Goal: Information Seeking & Learning: Learn about a topic

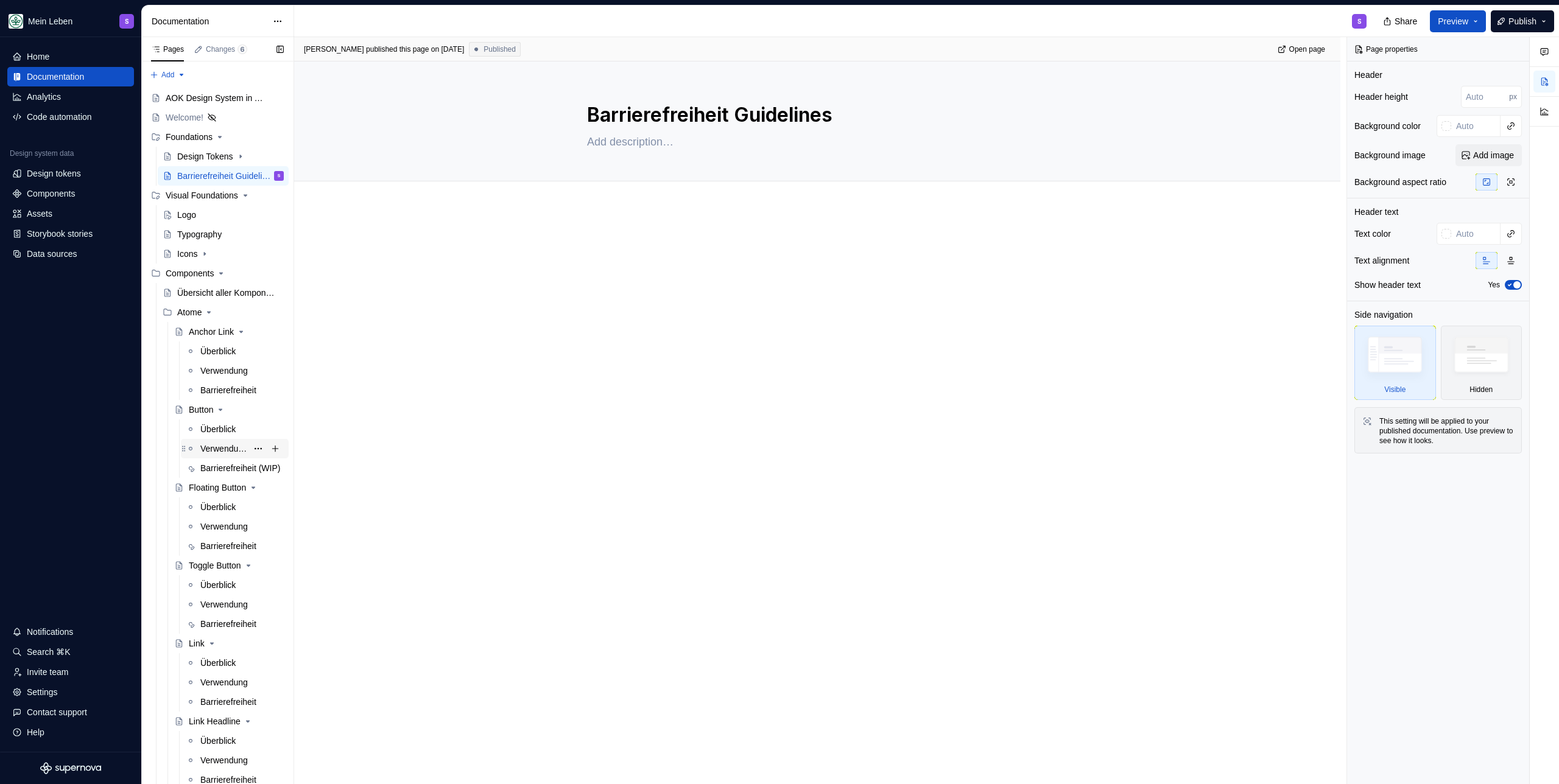
click at [212, 429] on div "Überblick" at bounding box center [218, 429] width 35 height 12
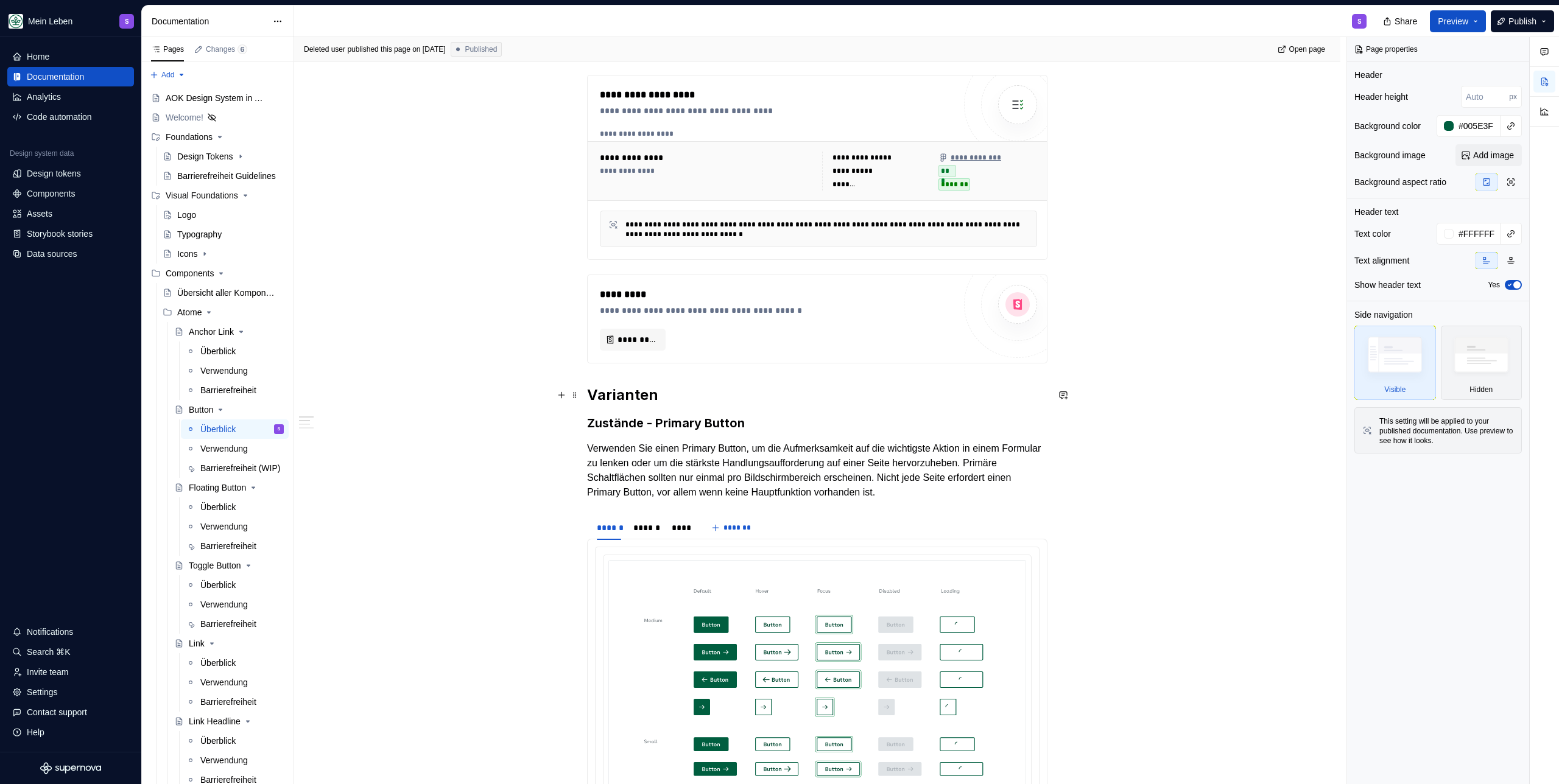
scroll to position [225, 0]
click at [684, 338] on div "*********" at bounding box center [777, 339] width 354 height 22
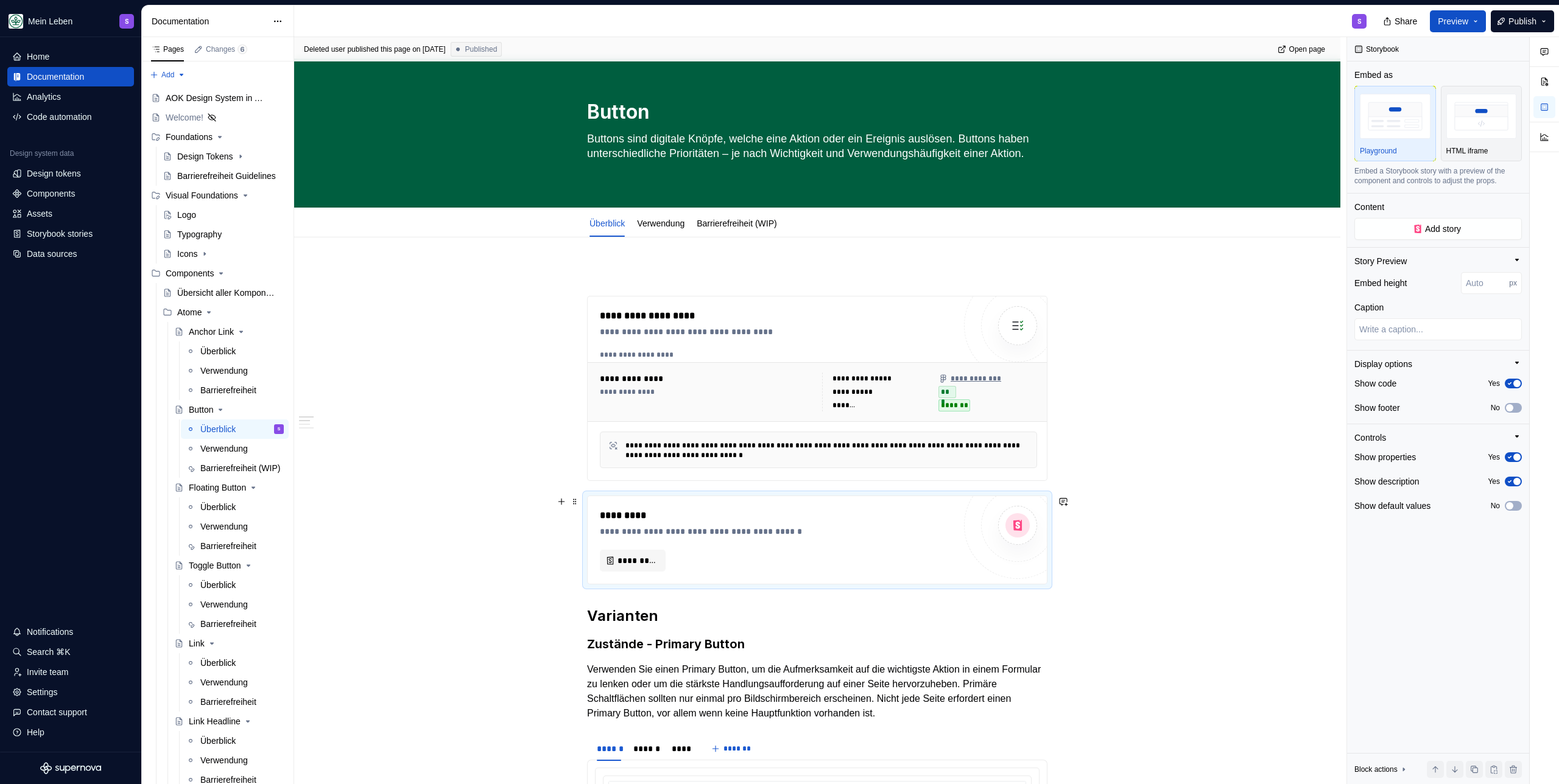
scroll to position [0, 0]
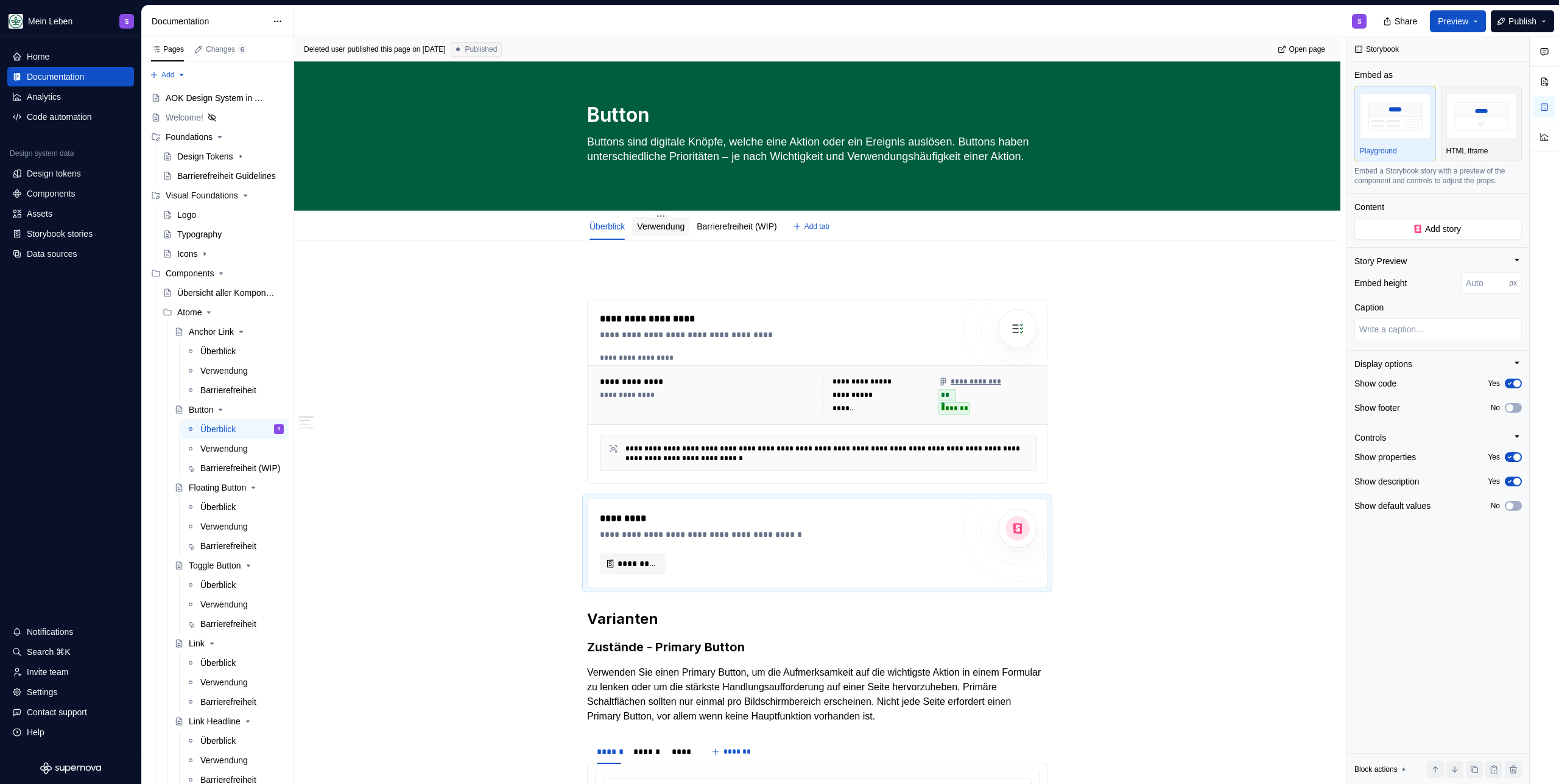
click at [657, 236] on div "Verwendung" at bounding box center [661, 226] width 57 height 22
click at [662, 228] on link "Verwendung" at bounding box center [661, 227] width 47 height 10
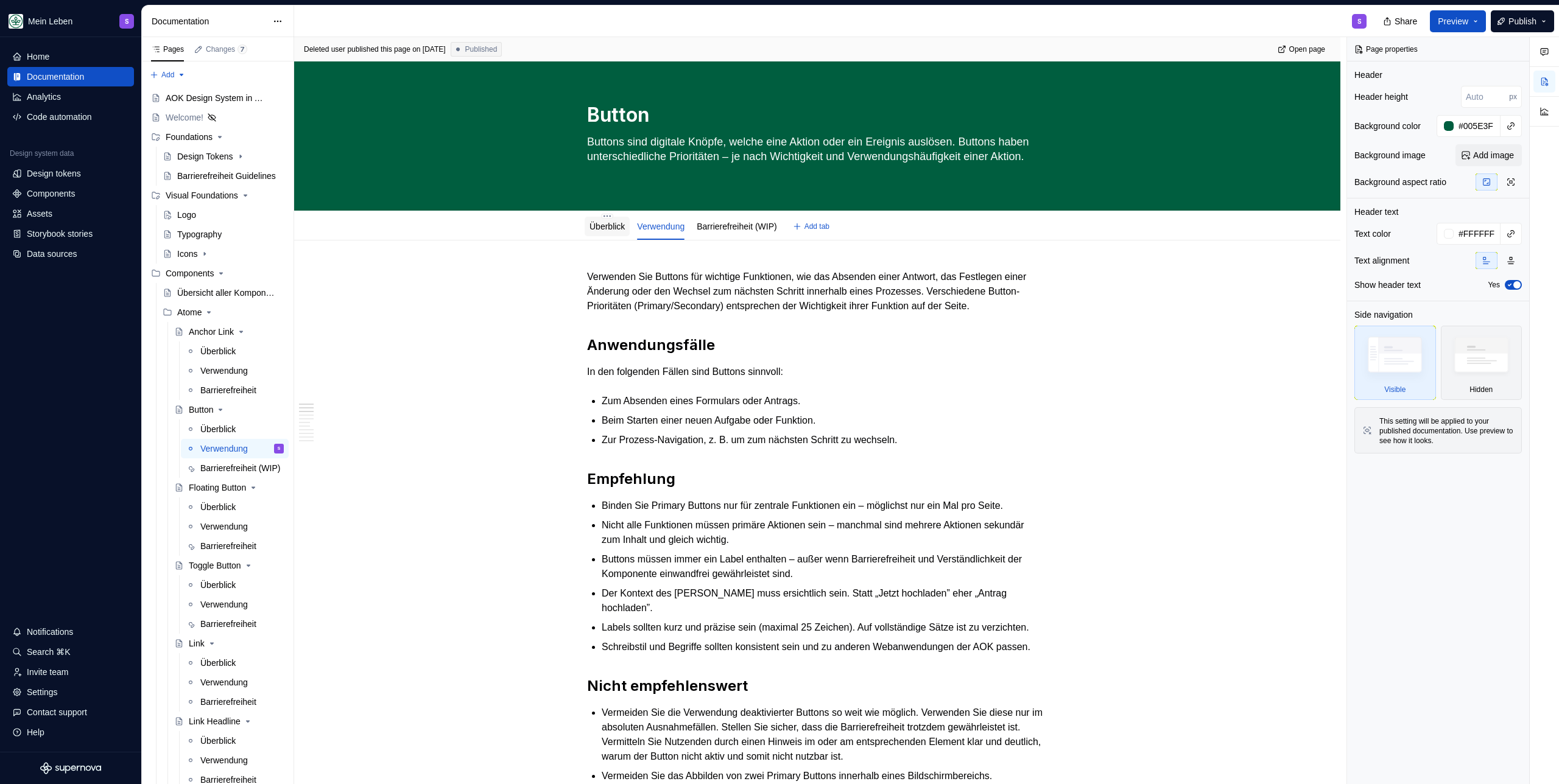
click at [617, 231] on div "Überblick" at bounding box center [607, 227] width 35 height 12
click at [601, 226] on link "Überblick" at bounding box center [607, 227] width 35 height 10
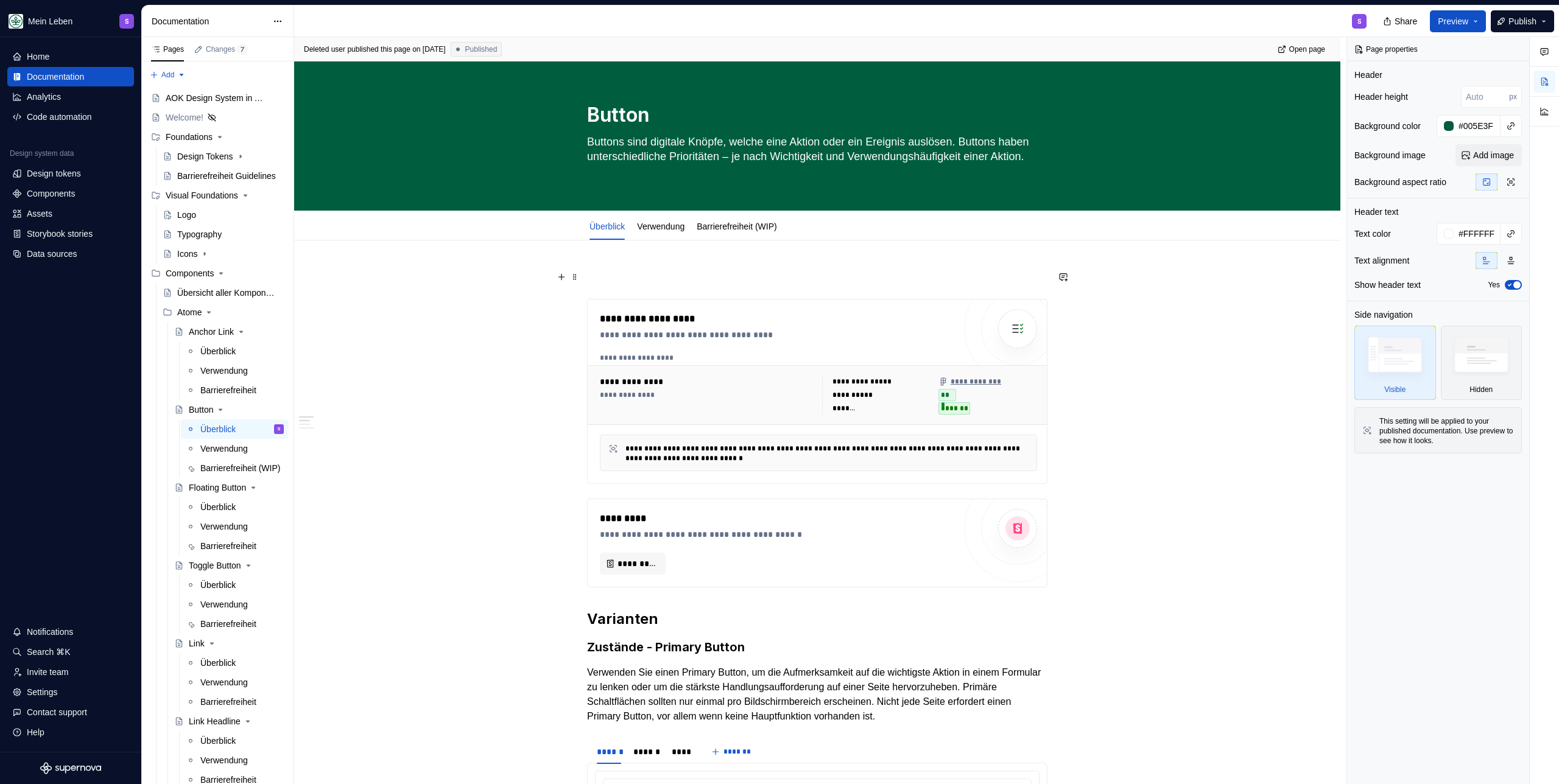
click at [674, 270] on p at bounding box center [817, 277] width 461 height 15
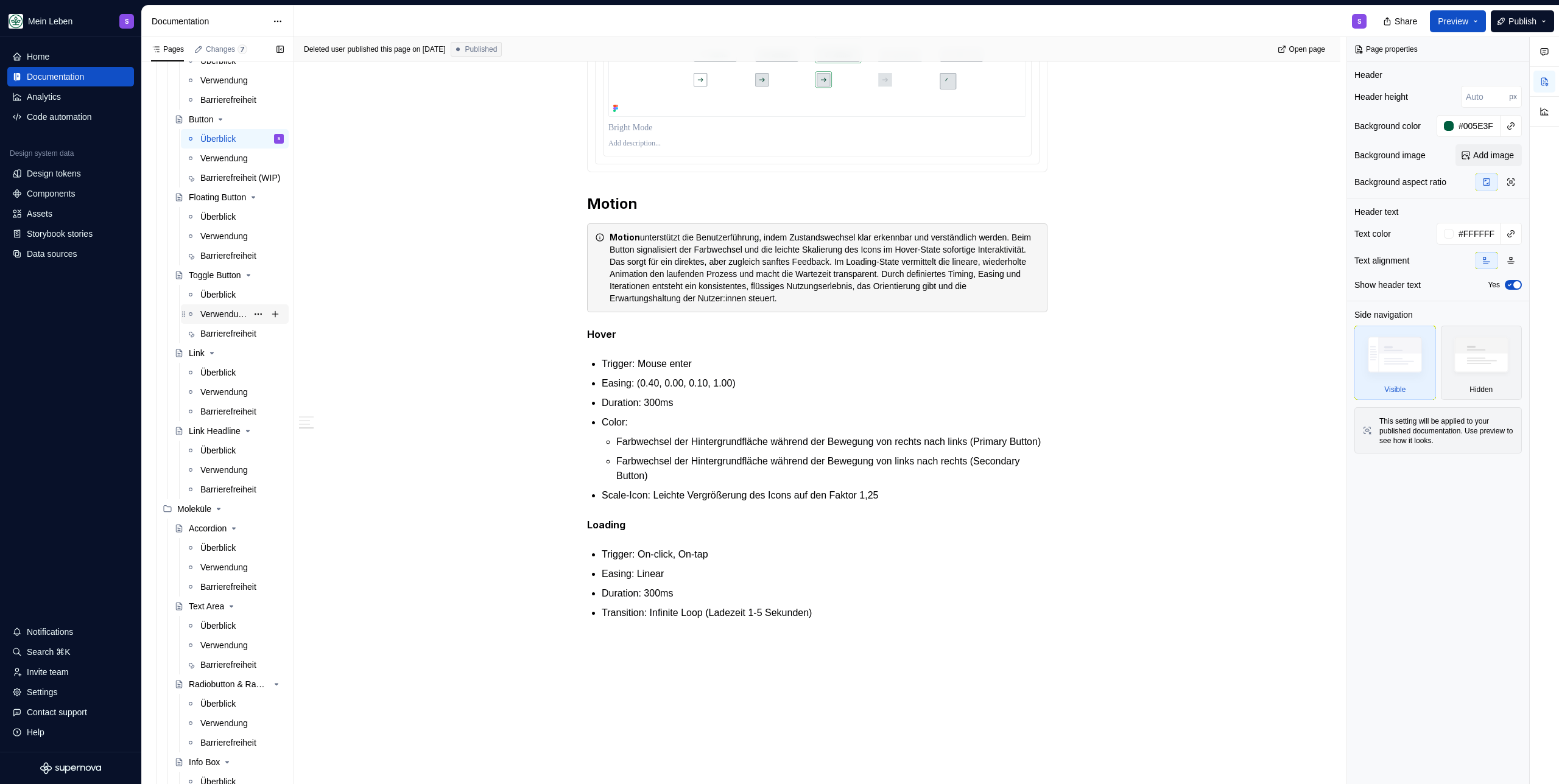
scroll to position [247, 0]
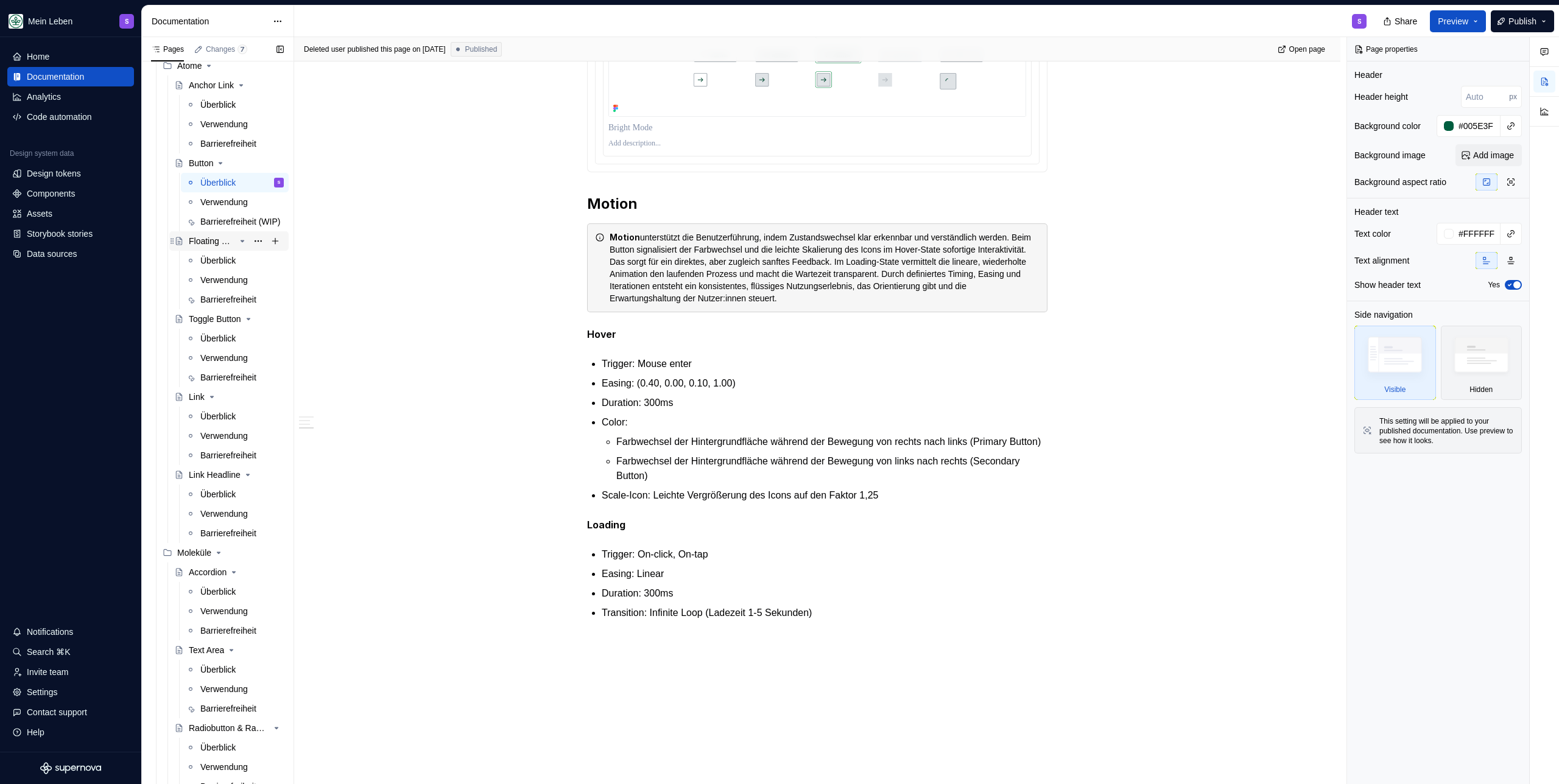
click at [218, 243] on div "Floating Button" at bounding box center [212, 241] width 46 height 12
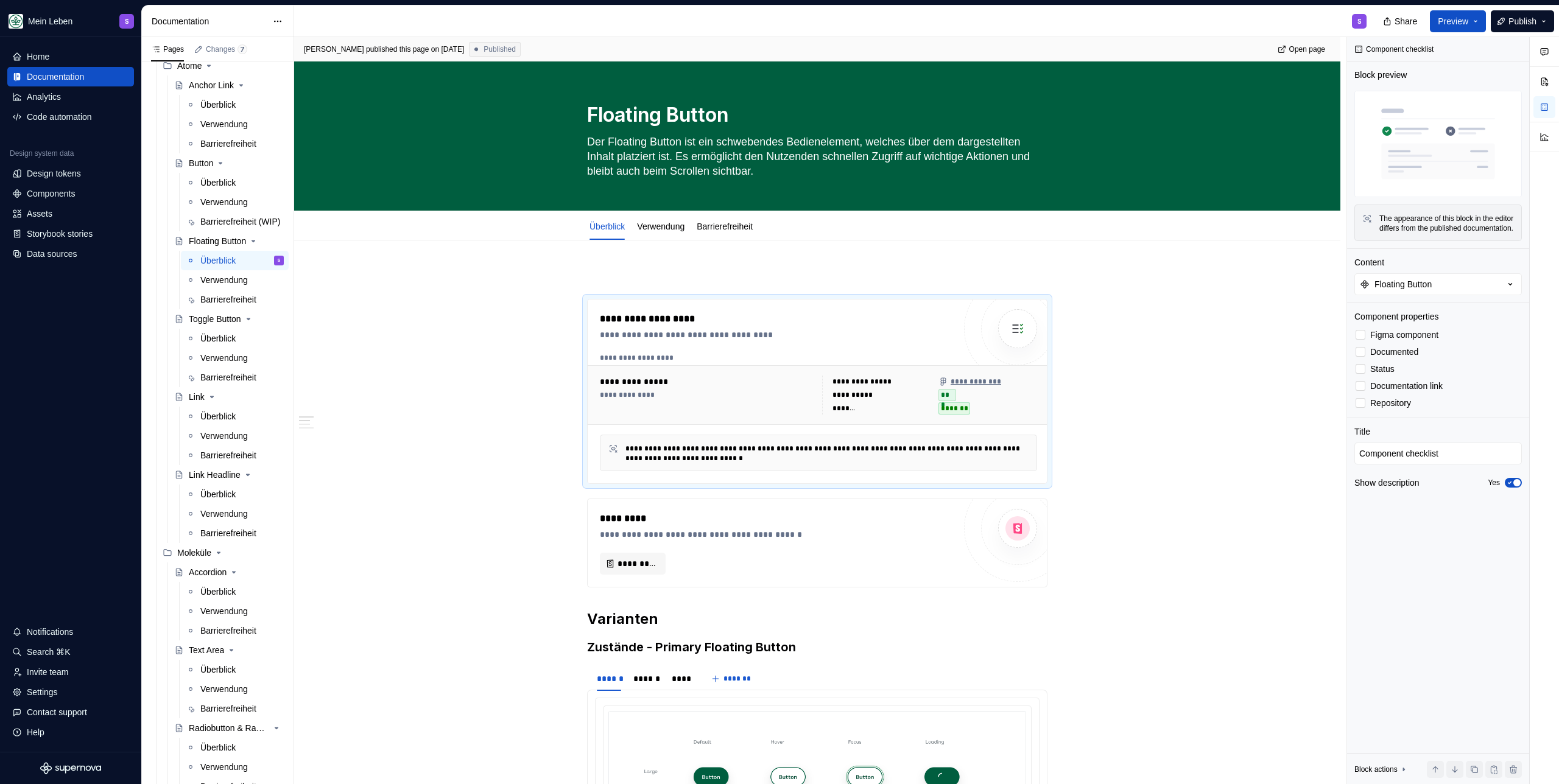
click at [367, 17] on div "S" at bounding box center [835, 21] width 1082 height 32
click at [770, 525] on div "*********" at bounding box center [777, 519] width 354 height 15
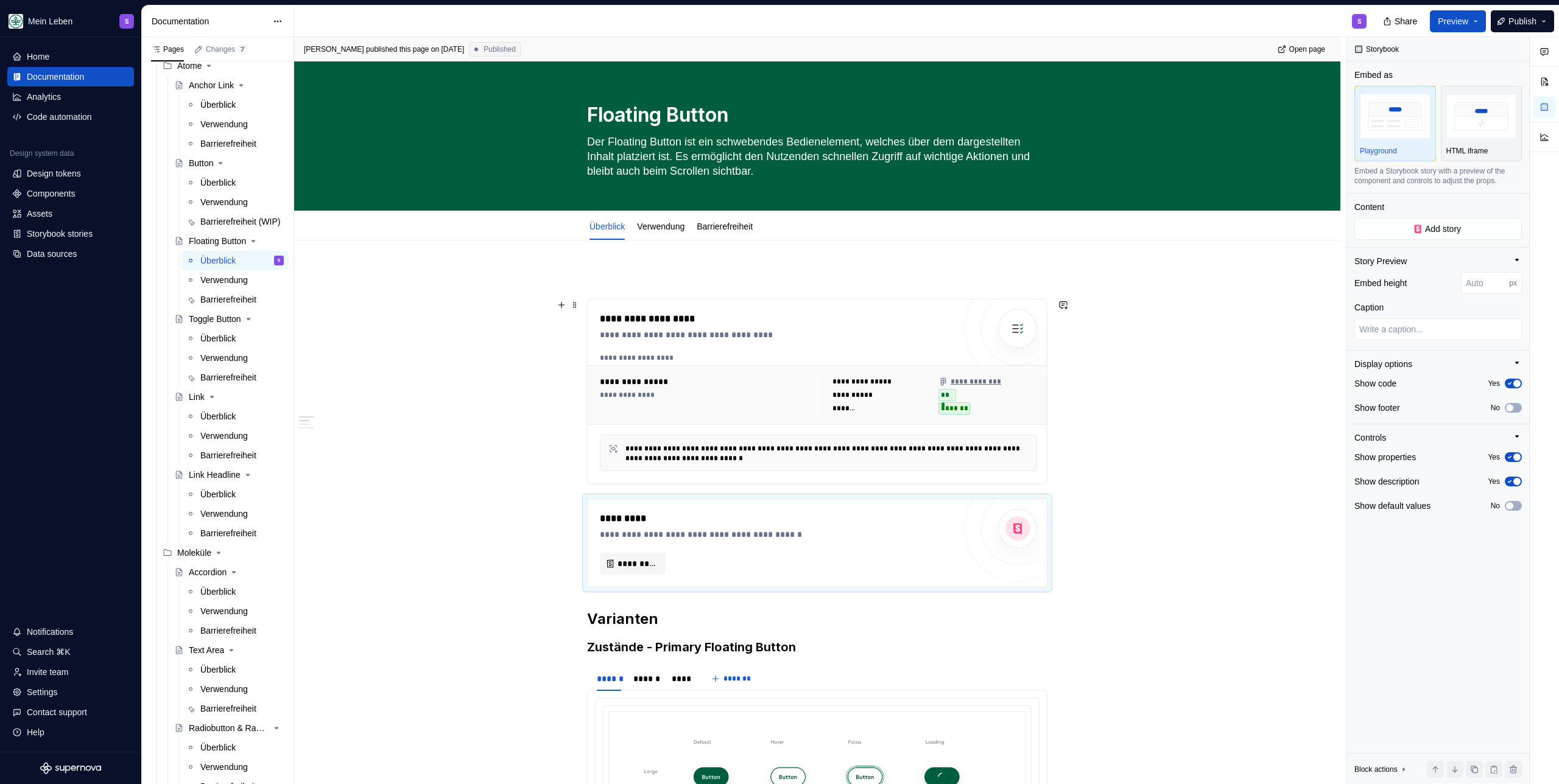
click at [211, 144] on div "Barrierefreiheit" at bounding box center [223, 144] width 47 height 12
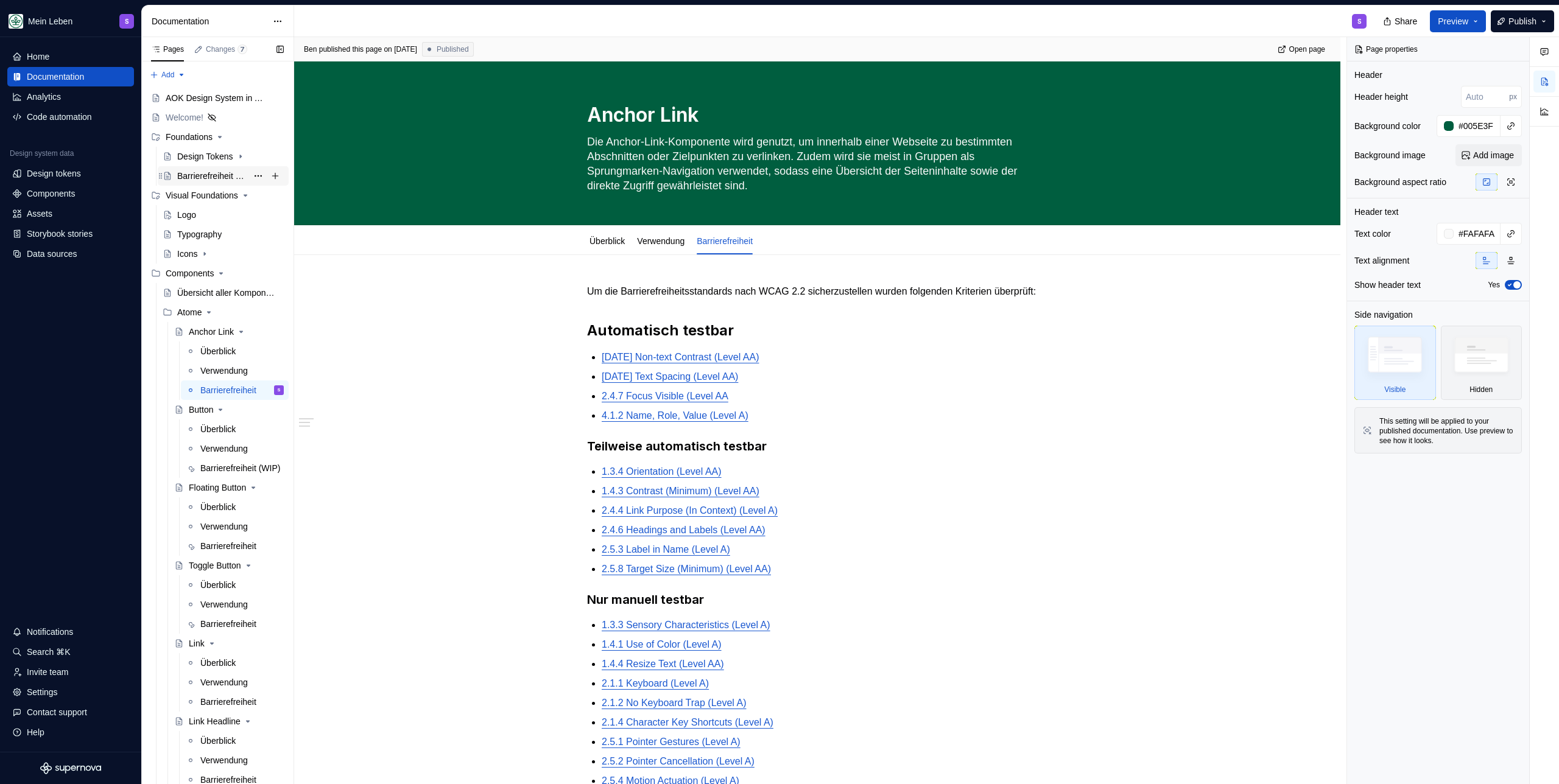
click at [209, 173] on div "Barrierefreiheit Guidelines" at bounding box center [212, 176] width 70 height 12
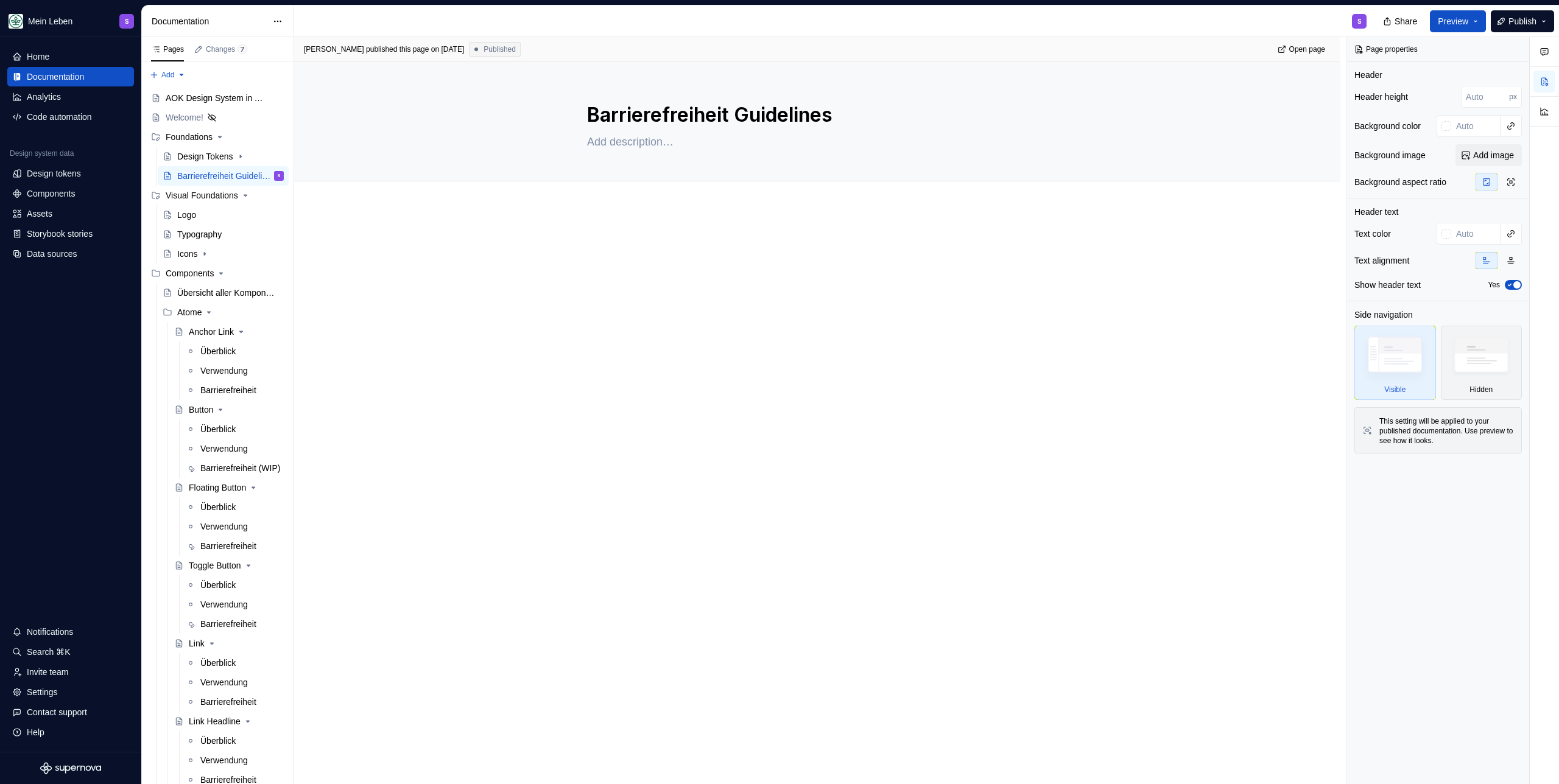
click at [439, 272] on div at bounding box center [817, 370] width 1046 height 325
click at [474, 21] on div "S" at bounding box center [835, 21] width 1082 height 32
click at [53, 693] on div "Settings" at bounding box center [42, 692] width 31 height 12
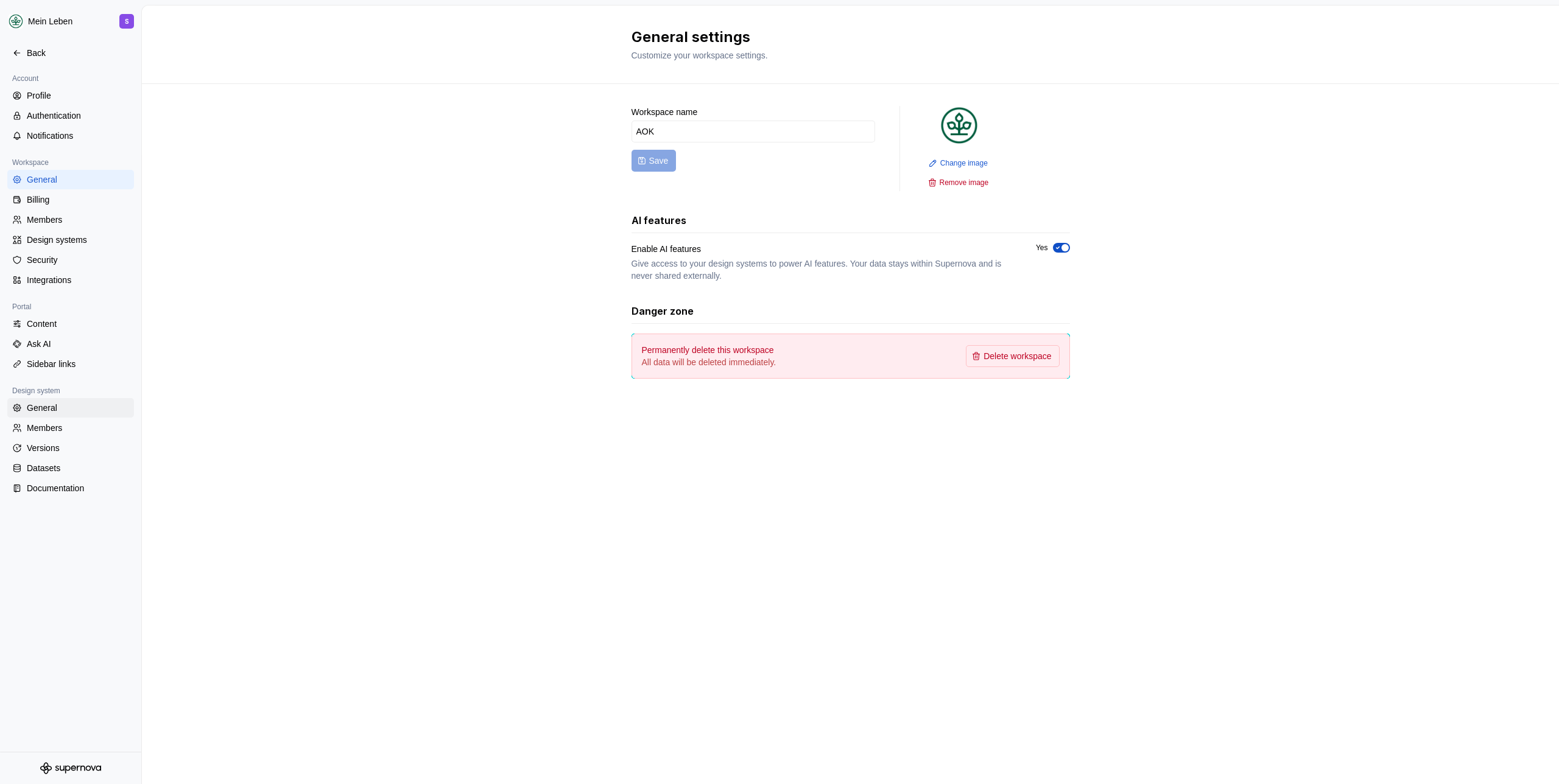
click at [62, 404] on div "General" at bounding box center [78, 408] width 103 height 12
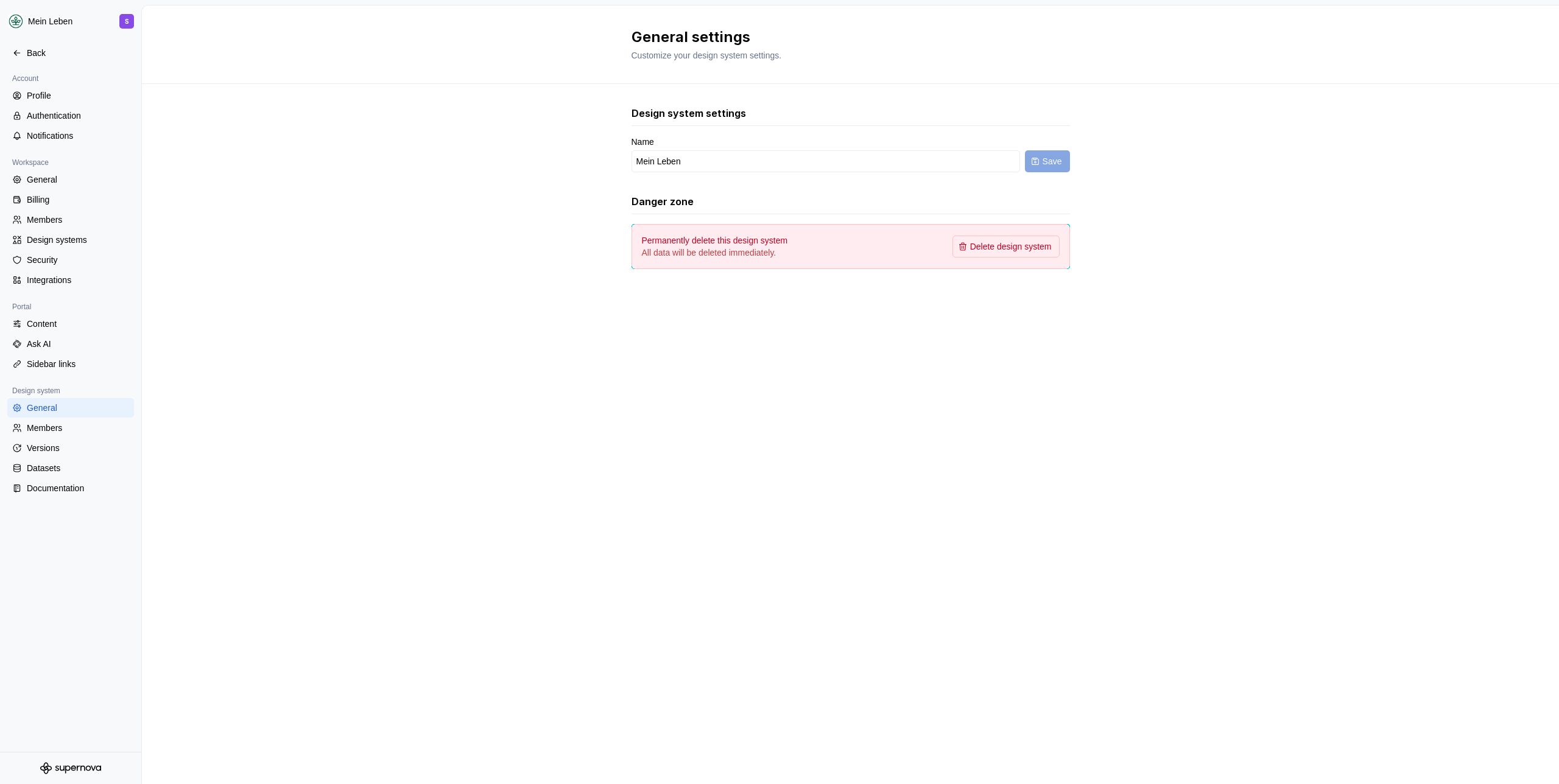
click at [333, 228] on div "Design system settings Name Mein Leben Save Danger zone Permanently delete this…" at bounding box center [850, 199] width 1417 height 231
click at [25, 177] on div "General" at bounding box center [71, 180] width 117 height 12
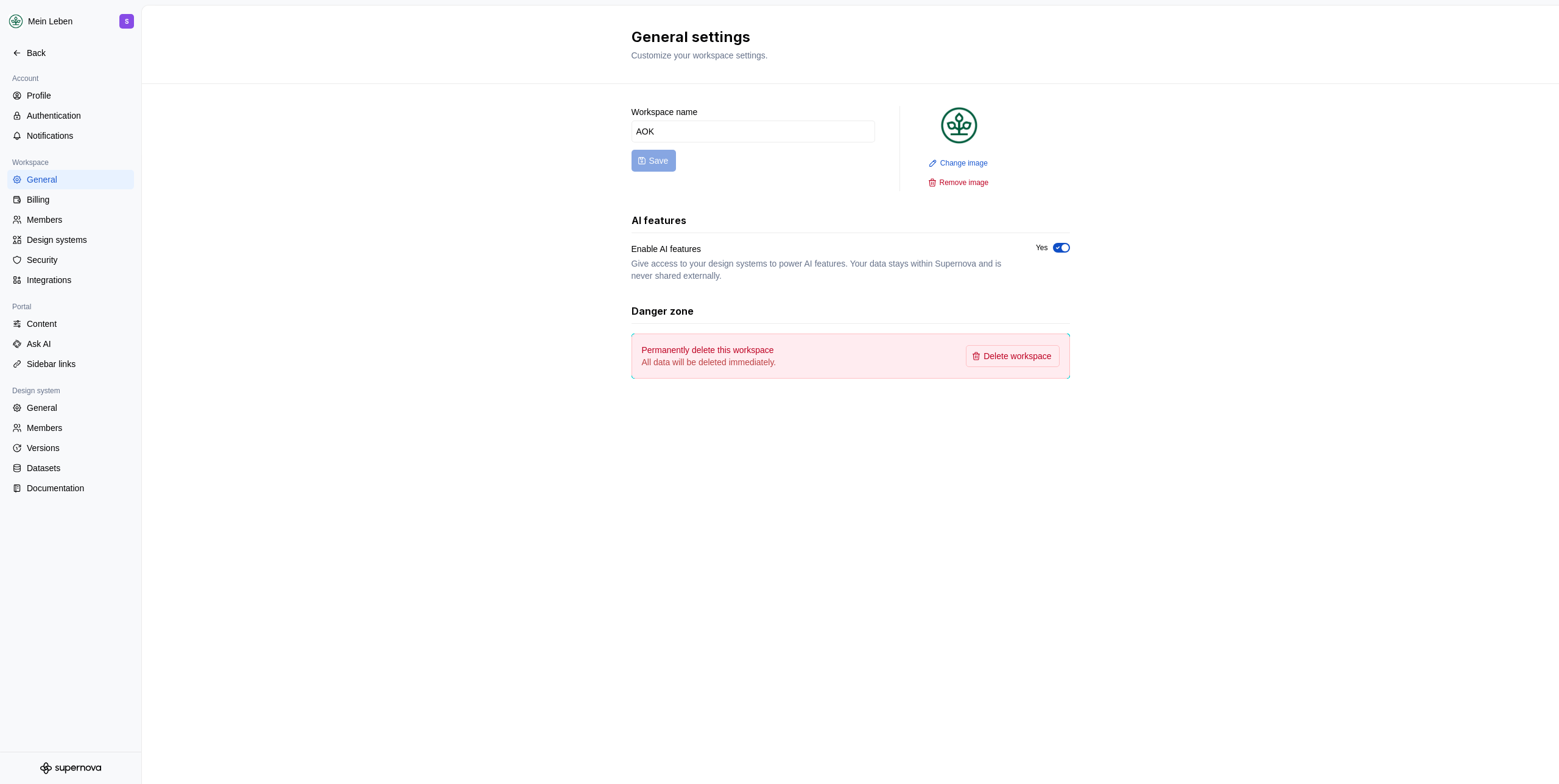
click at [270, 193] on div "Workspace name AOK Save Change image Remove image AI features Enable AI feature…" at bounding box center [850, 254] width 1417 height 341
click at [53, 204] on div "Billing" at bounding box center [78, 200] width 103 height 12
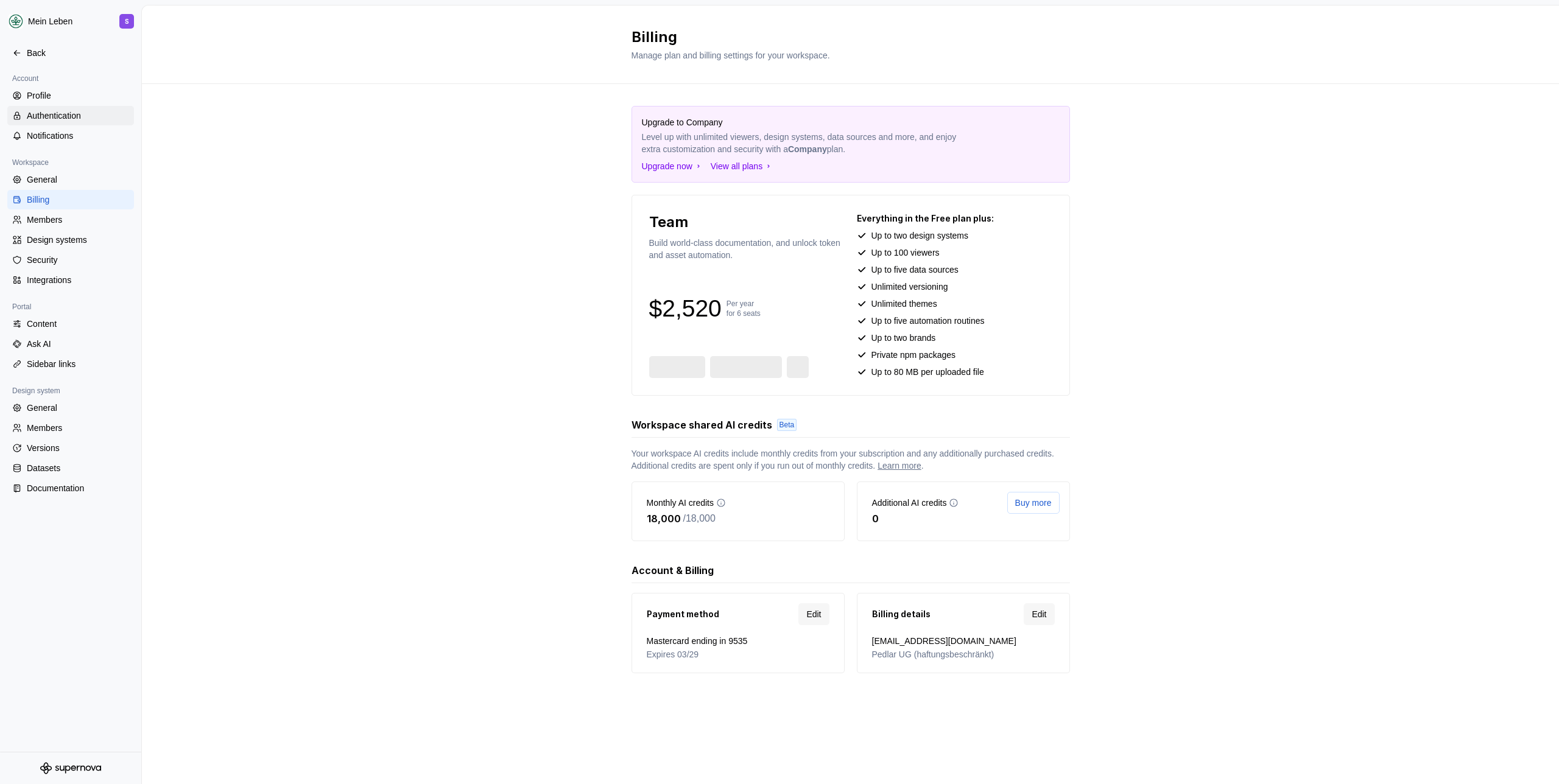
click at [68, 117] on div "Authentication" at bounding box center [78, 116] width 103 height 12
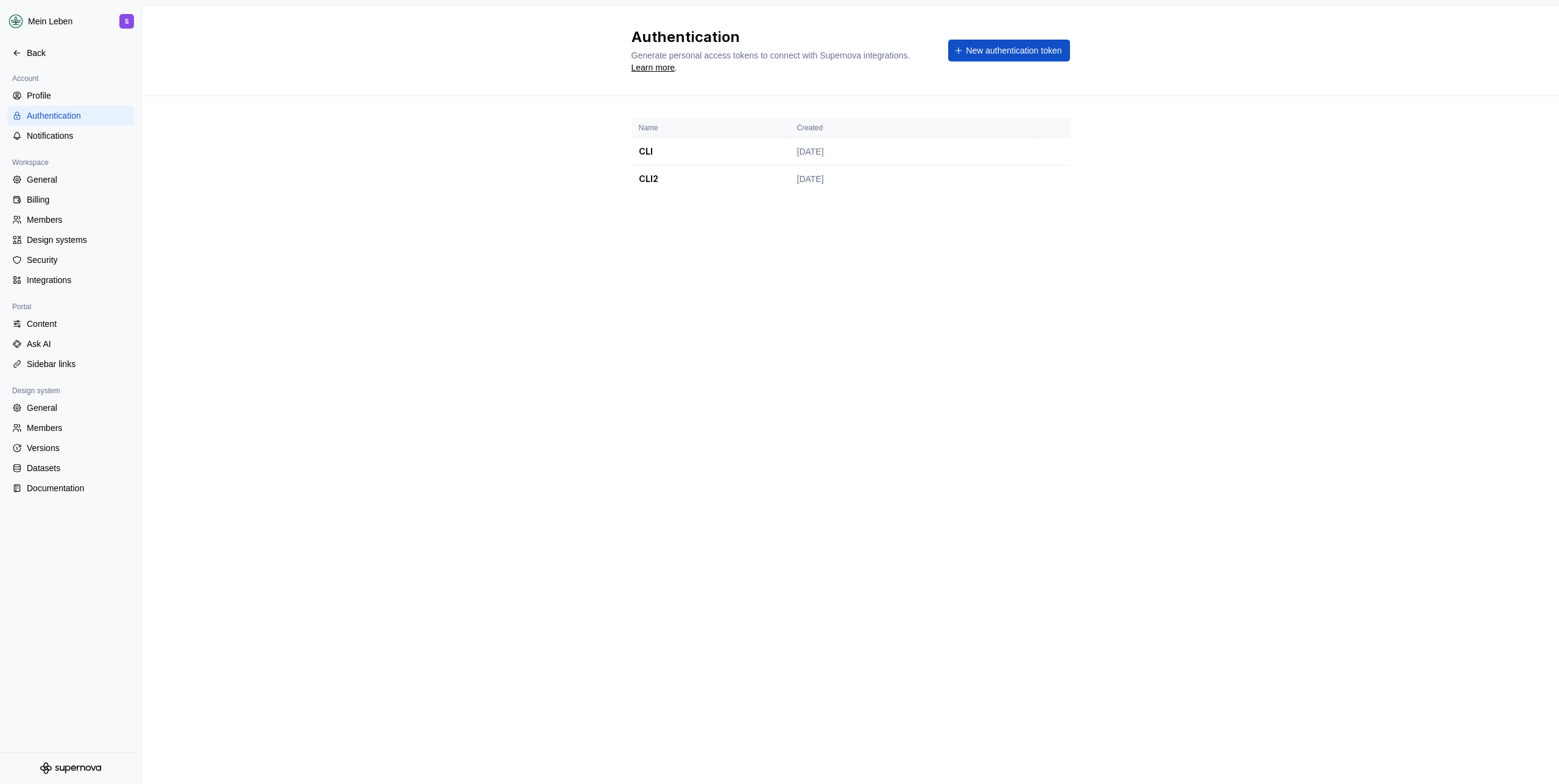
click at [458, 166] on div "Name Created CLI [DATE] CLI2 [DATE]" at bounding box center [850, 167] width 1417 height 142
click at [440, 198] on div "Name Created CLI [DATE] CLI2 [DATE]" at bounding box center [850, 167] width 1417 height 142
click at [499, 190] on div "Name Created CLI [DATE] CLI2 [DATE]" at bounding box center [850, 167] width 1417 height 142
click at [506, 42] on div "Authentication Generate personal access tokens to connect with Supernova integr…" at bounding box center [850, 51] width 1417 height 91
click at [344, 317] on div "Authentication Generate personal access tokens to connect with Supernova integr…" at bounding box center [850, 394] width 1417 height 778
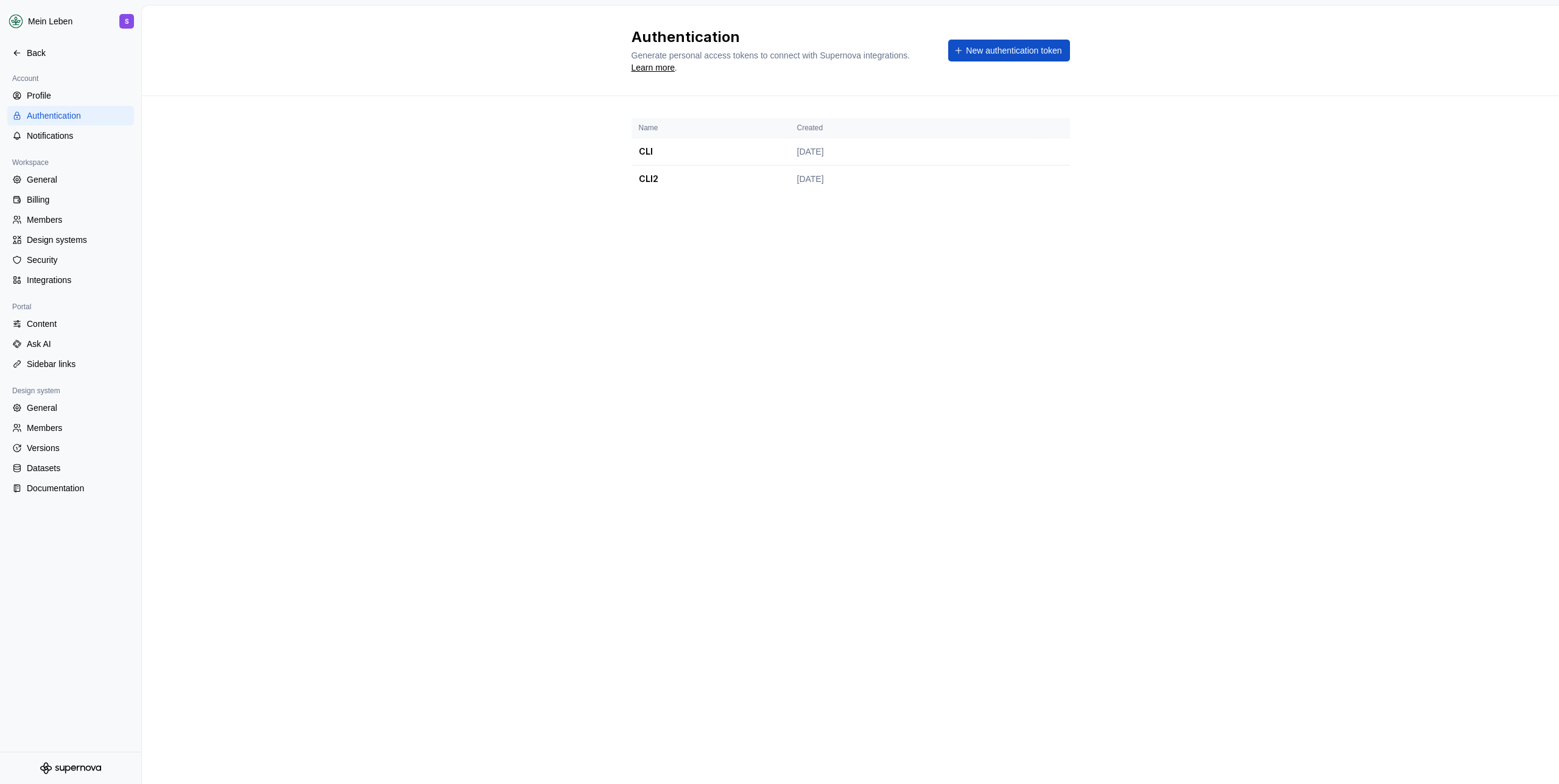
click at [466, 28] on div "Authentication Generate personal access tokens to connect with Supernova integr…" at bounding box center [850, 51] width 1417 height 91
click at [456, 29] on div "Authentication Generate personal access tokens to connect with Supernova integr…" at bounding box center [850, 51] width 1417 height 91
click at [21, 71] on div at bounding box center [70, 67] width 141 height 9
click at [32, 51] on div "Back" at bounding box center [78, 53] width 103 height 12
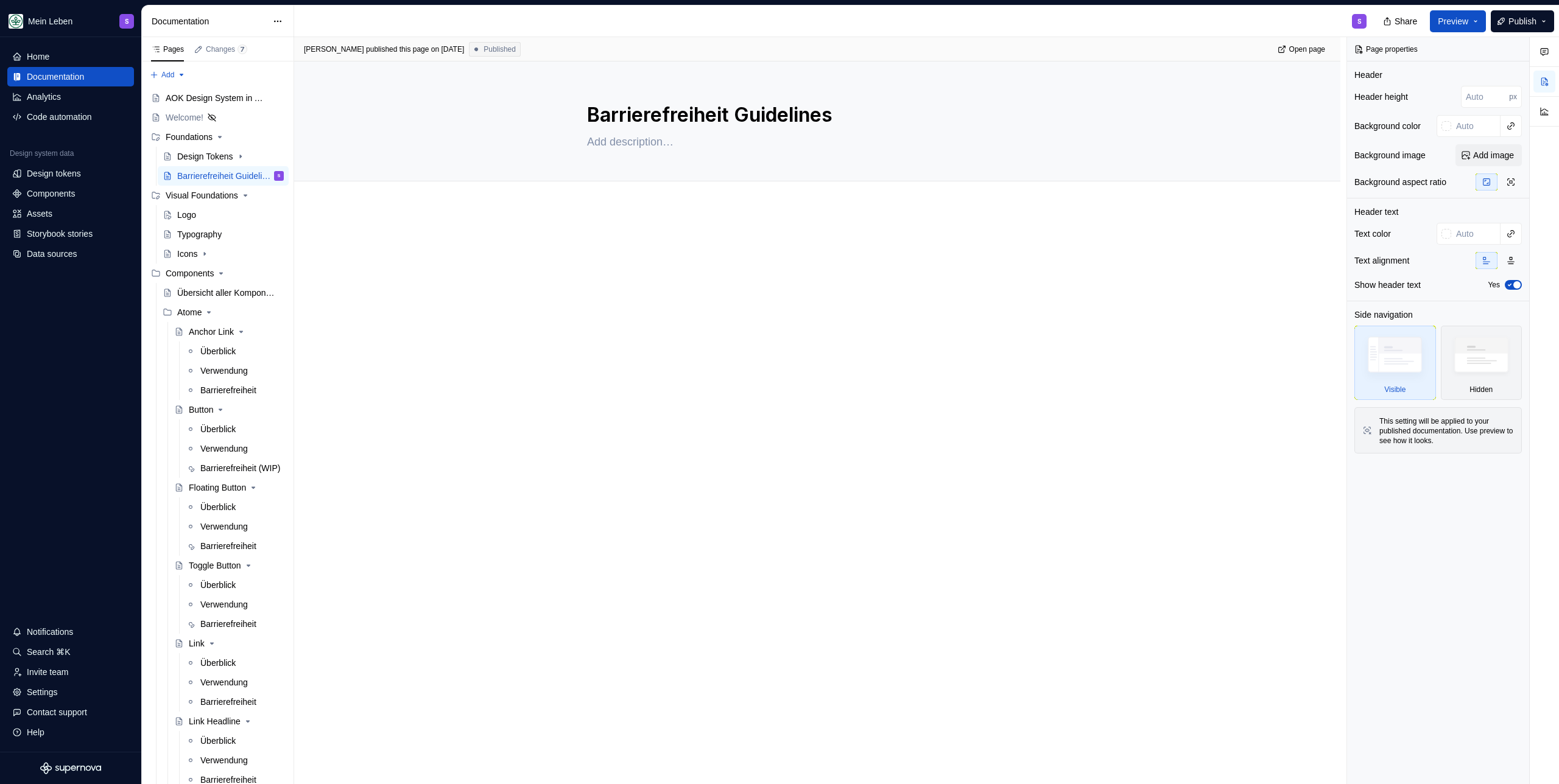
click at [737, 252] on div at bounding box center [817, 260] width 461 height 46
click at [737, 251] on p at bounding box center [817, 245] width 461 height 15
click at [604, 7] on div "S" at bounding box center [835, 21] width 1082 height 32
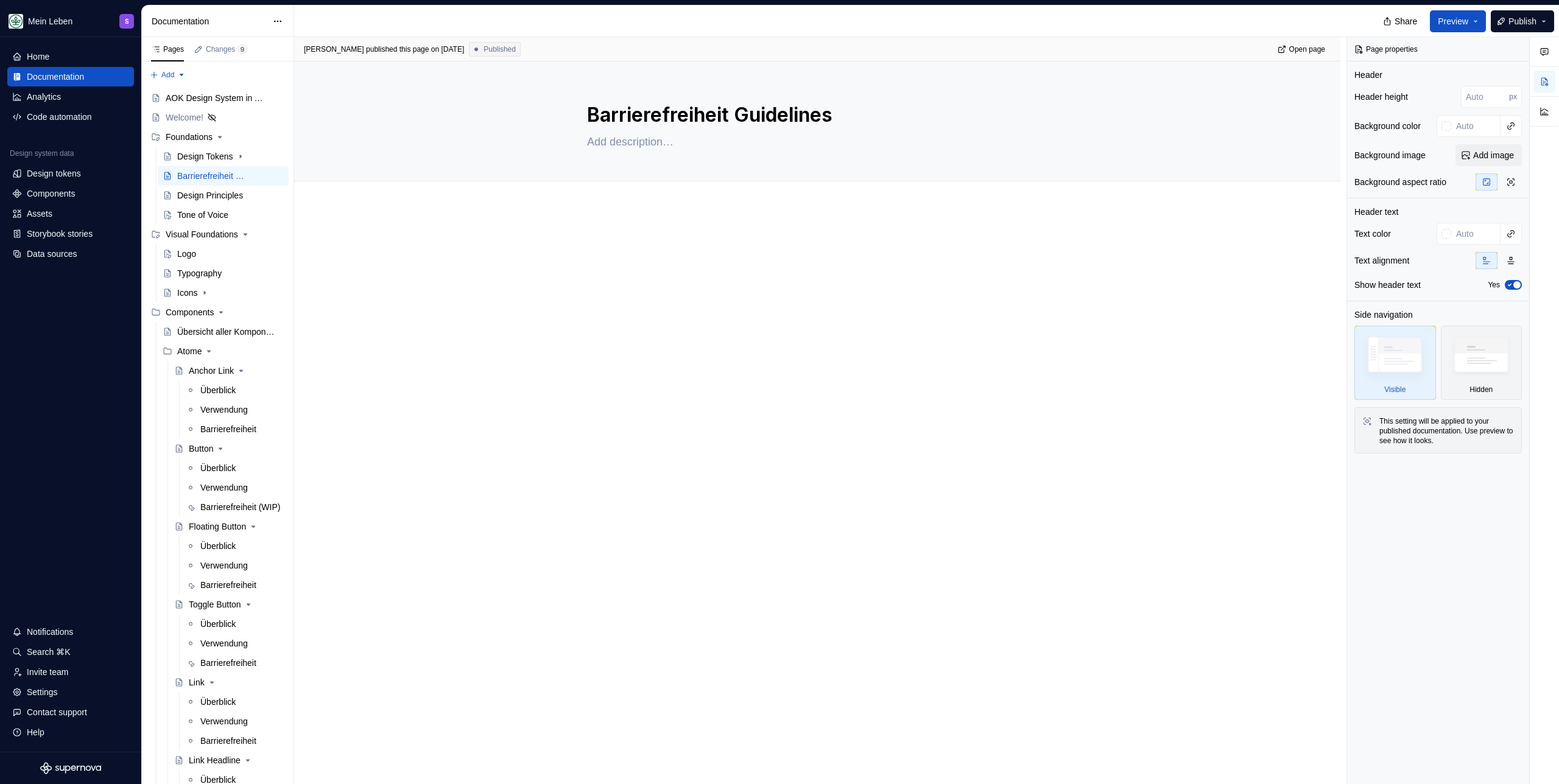
type textarea "*"
